Goal: Information Seeking & Learning: Check status

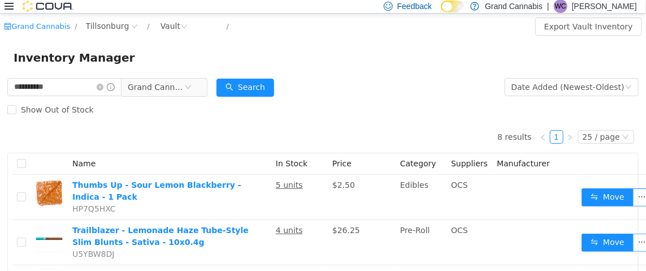
scroll to position [168, 0]
